Goal: Task Accomplishment & Management: Manage account settings

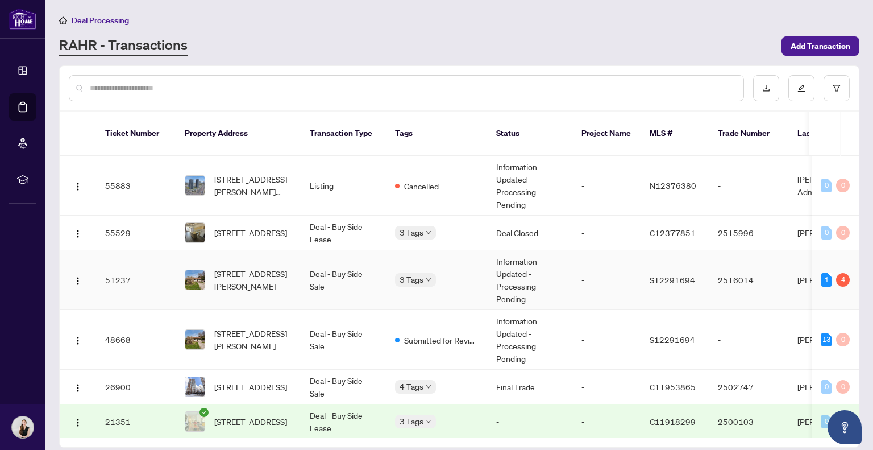
click at [399, 272] on td "3 Tags" at bounding box center [436, 280] width 101 height 60
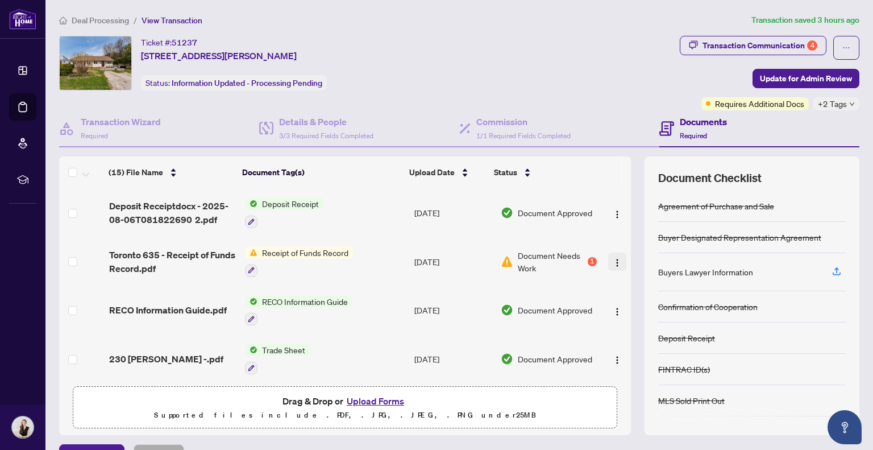
click at [613, 260] on img "button" at bounding box center [617, 262] width 9 height 9
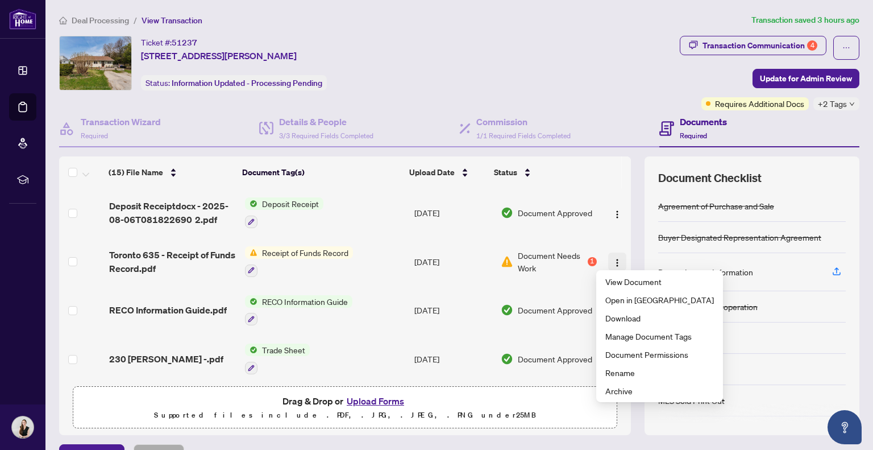
click at [613, 258] on img "button" at bounding box center [617, 262] width 9 height 9
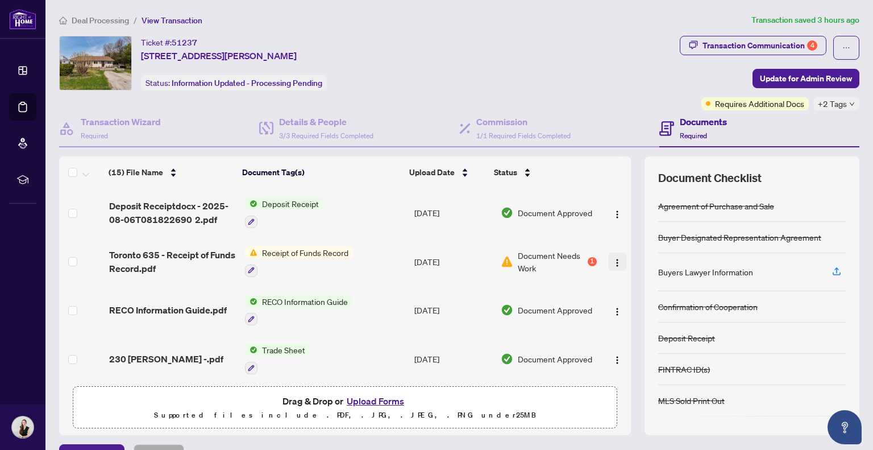
click at [613, 258] on img "button" at bounding box center [617, 262] width 9 height 9
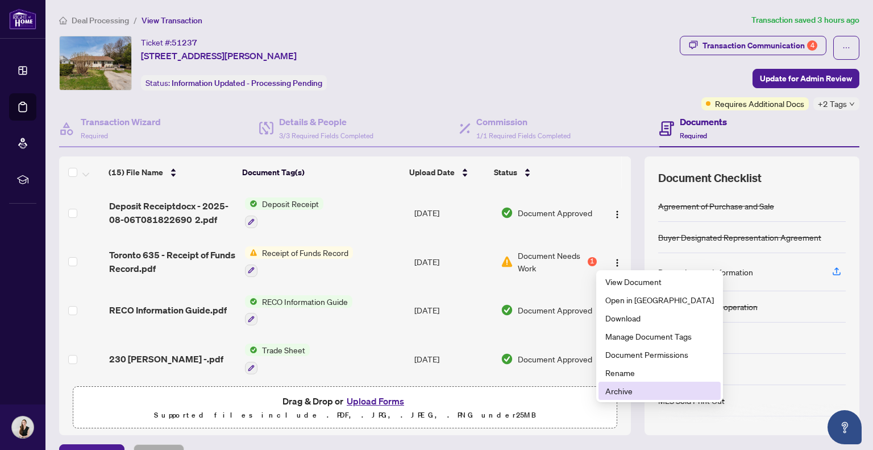
click at [623, 385] on span "Archive" at bounding box center [660, 390] width 109 height 13
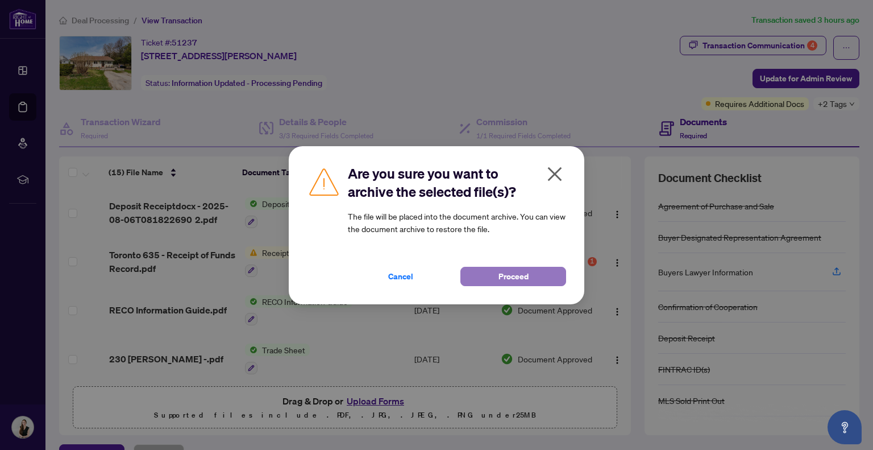
click at [506, 275] on span "Proceed" at bounding box center [514, 276] width 30 height 18
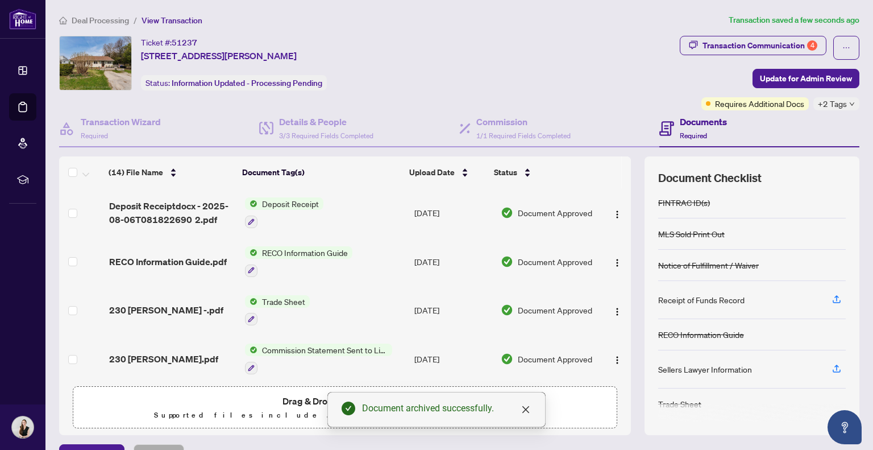
scroll to position [159, 0]
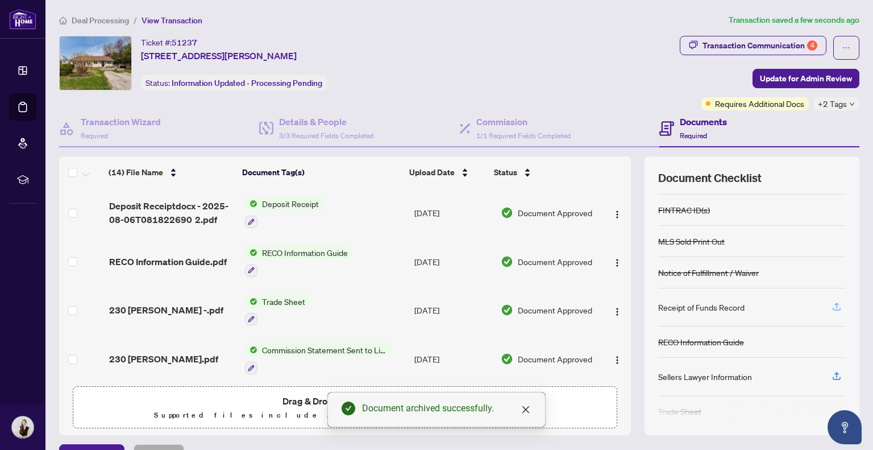
click at [832, 301] on icon "button" at bounding box center [837, 306] width 10 height 10
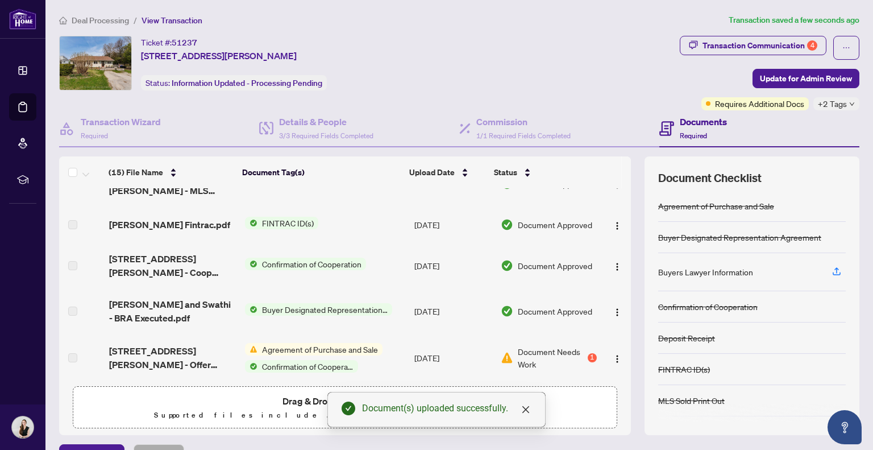
scroll to position [25, 0]
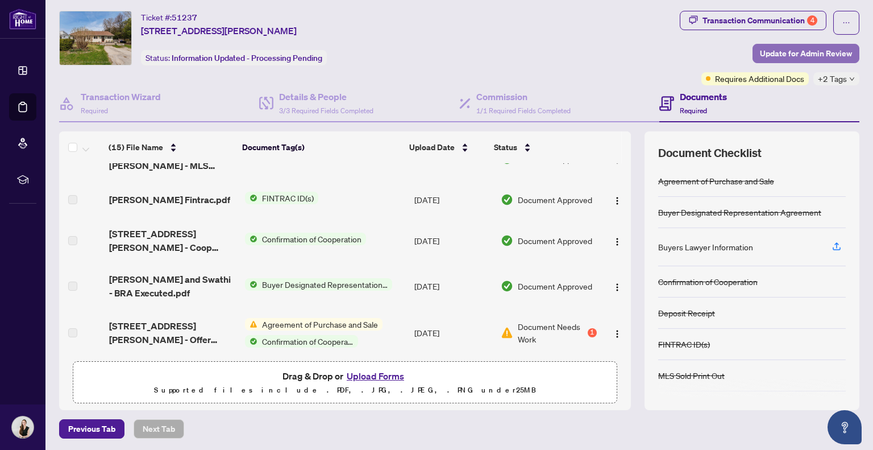
click at [797, 45] on span "Update for Admin Review" at bounding box center [806, 53] width 92 height 18
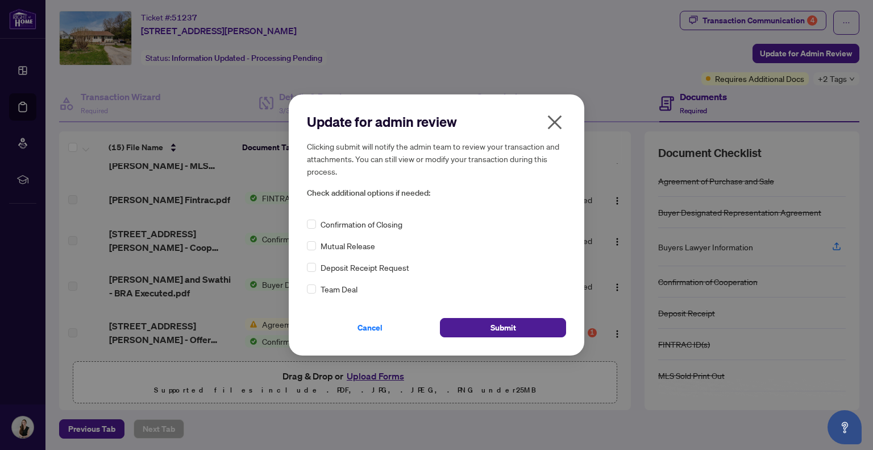
click at [316, 223] on div "Confirmation of Closing" at bounding box center [436, 224] width 259 height 13
click at [498, 326] on span "Submit" at bounding box center [504, 327] width 26 height 18
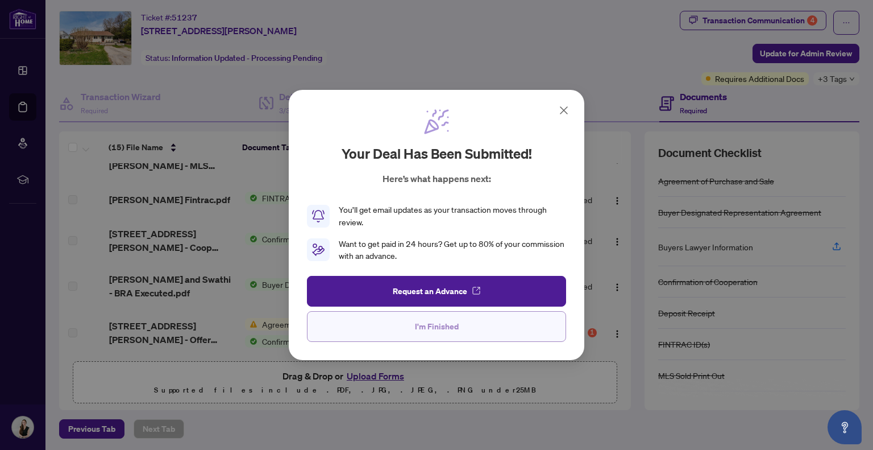
click at [444, 322] on span "I'm Finished" at bounding box center [437, 326] width 44 height 18
